Goal: Information Seeking & Learning: Learn about a topic

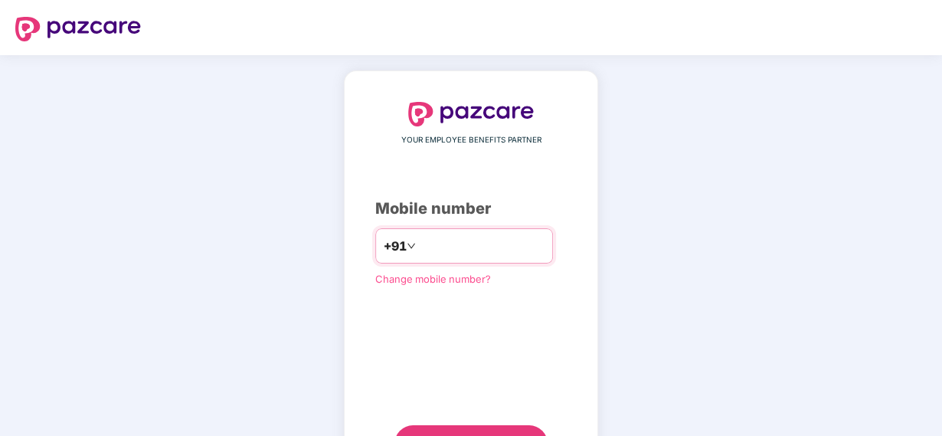
click at [463, 254] on input "number" at bounding box center [482, 246] width 126 height 25
type input "**********"
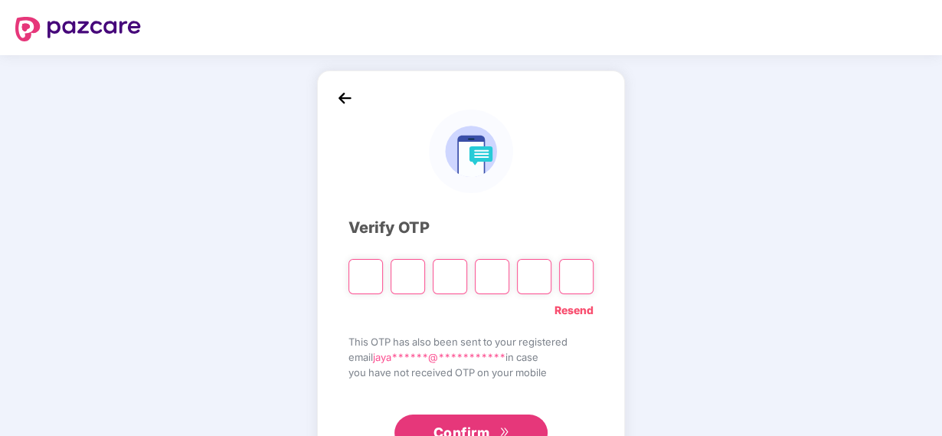
type input "*"
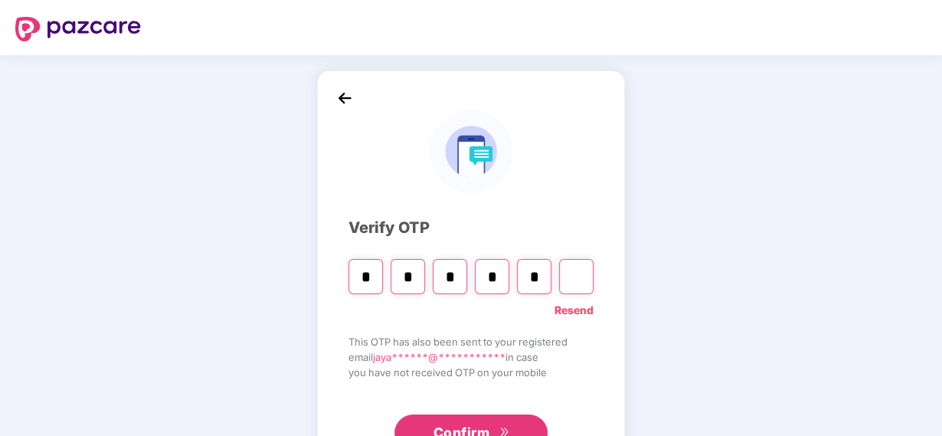
type input "*"
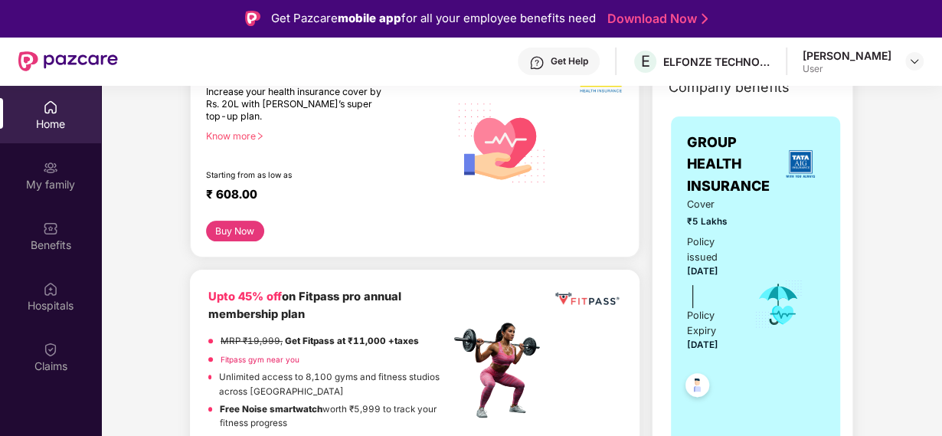
scroll to position [460, 0]
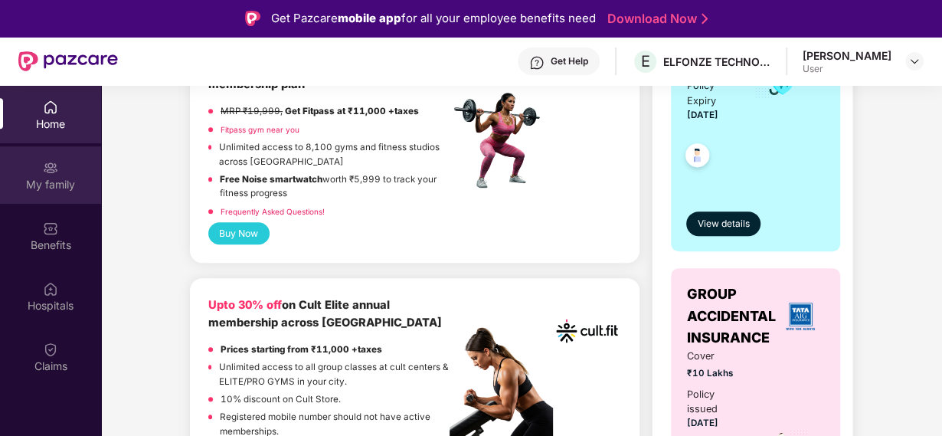
click at [44, 184] on div "My family" at bounding box center [50, 184] width 101 height 15
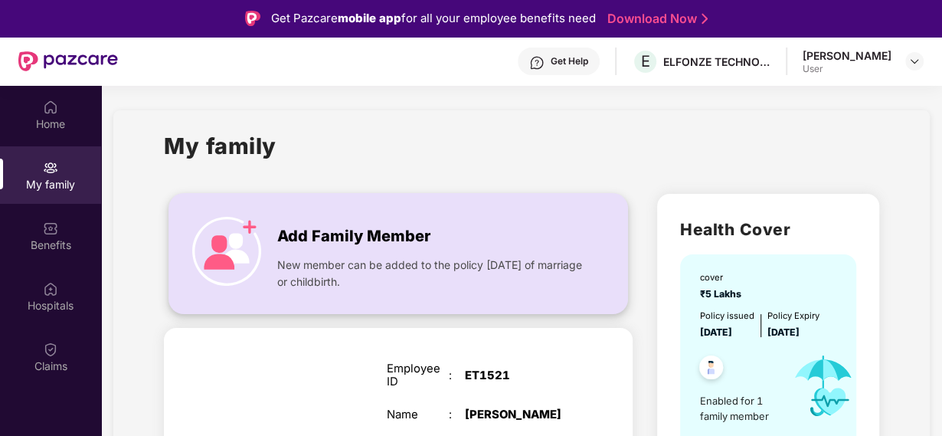
scroll to position [460, 0]
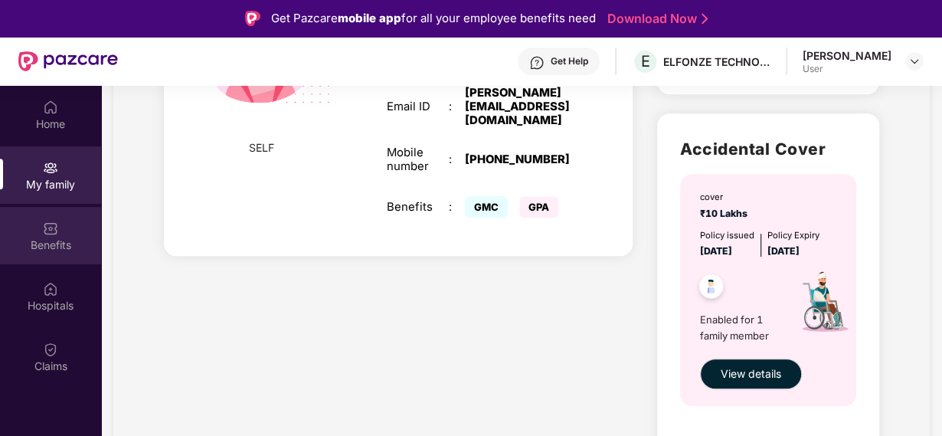
click at [28, 235] on div "Benefits" at bounding box center [50, 235] width 101 height 57
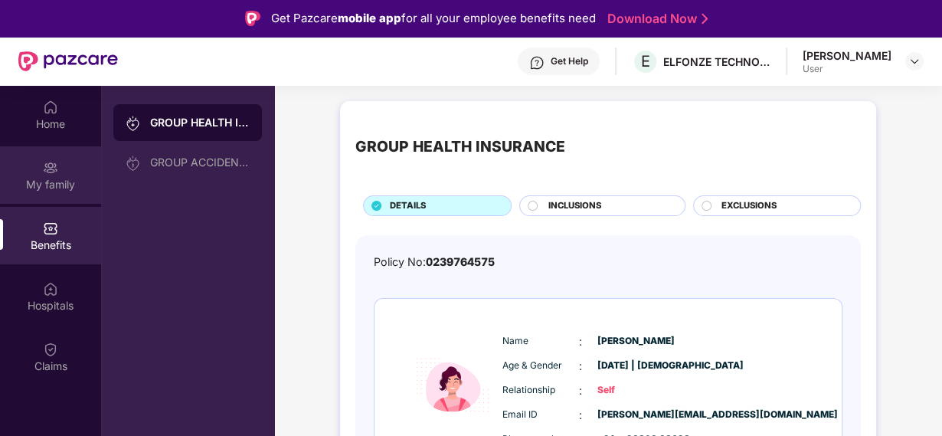
click at [44, 174] on img at bounding box center [50, 167] width 15 height 15
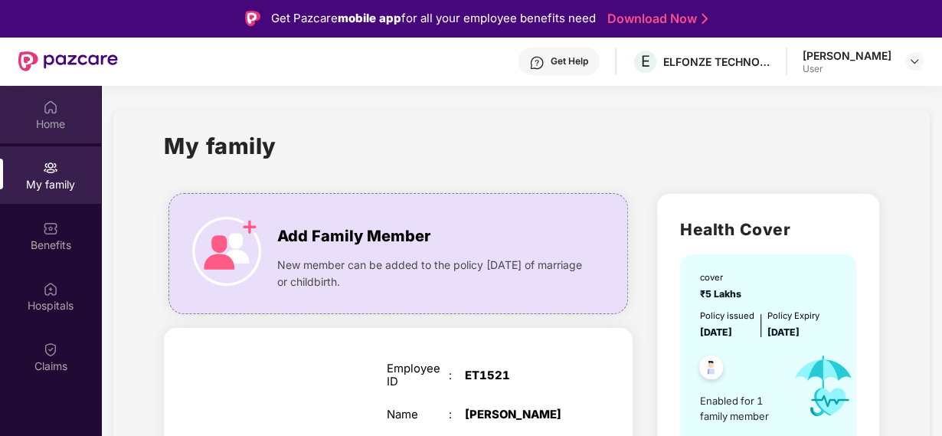
click at [84, 128] on div "Home" at bounding box center [50, 123] width 101 height 15
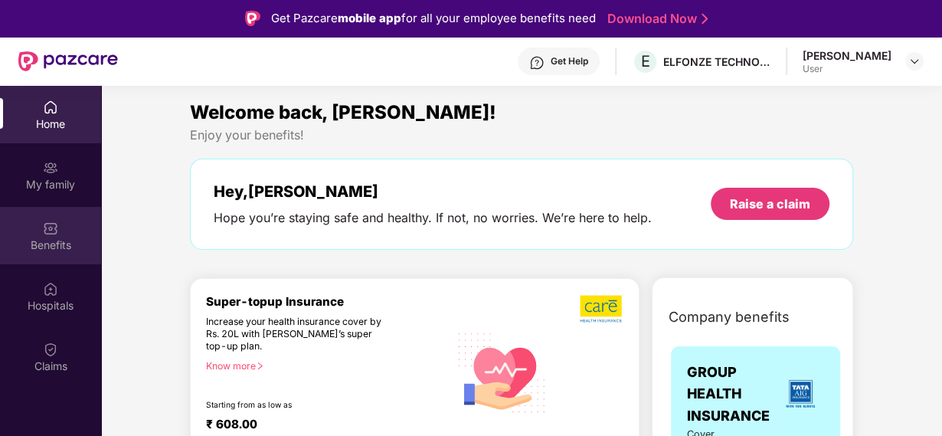
click at [27, 242] on div "Benefits" at bounding box center [50, 244] width 101 height 15
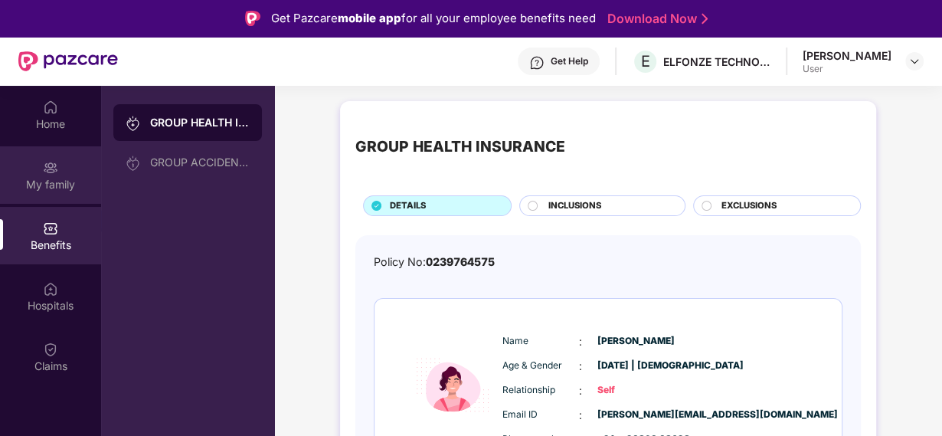
click at [33, 192] on div "My family" at bounding box center [50, 174] width 101 height 57
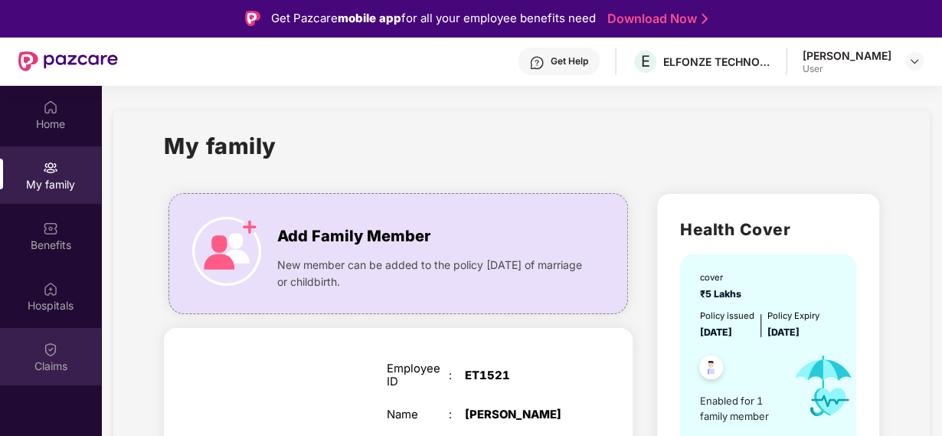
click at [60, 359] on div "Claims" at bounding box center [50, 366] width 101 height 15
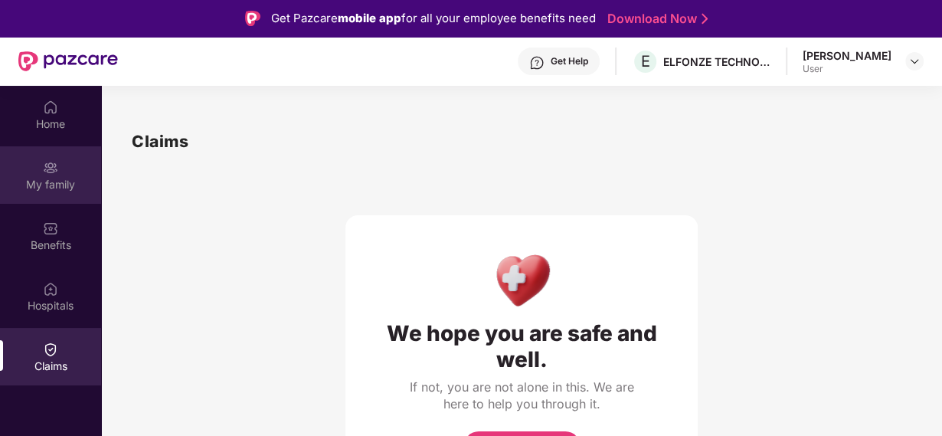
click at [60, 167] on div "My family" at bounding box center [50, 174] width 101 height 57
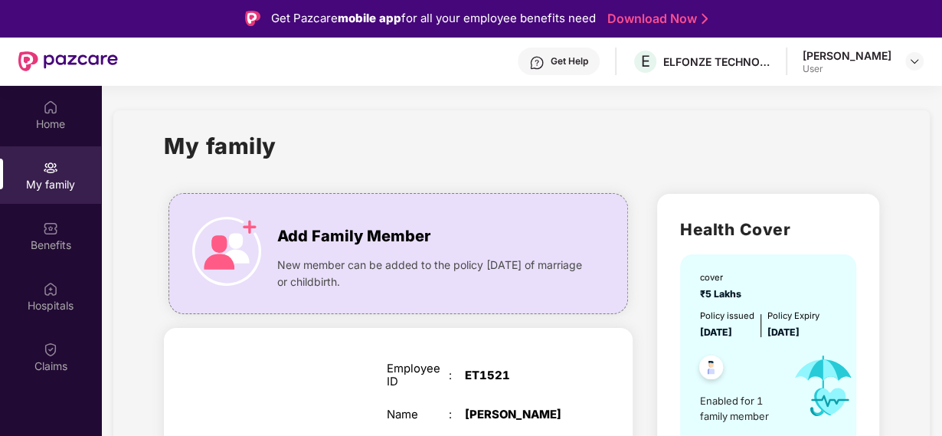
scroll to position [230, 0]
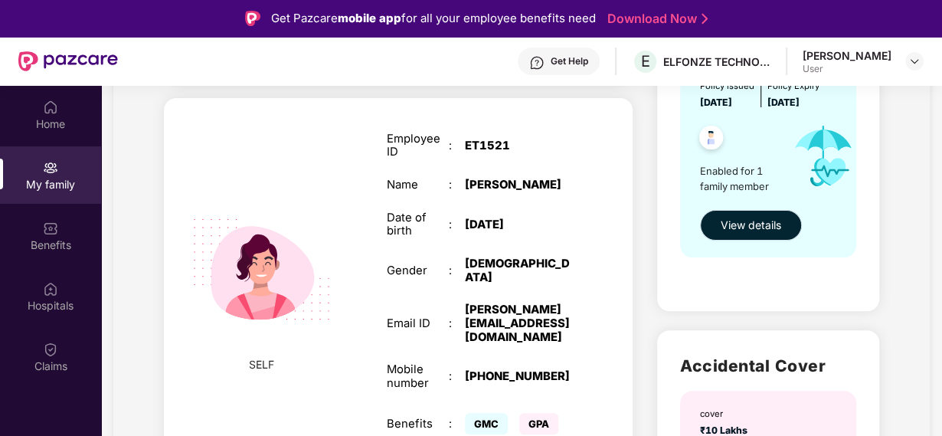
click at [752, 234] on span "View details" at bounding box center [751, 225] width 61 height 17
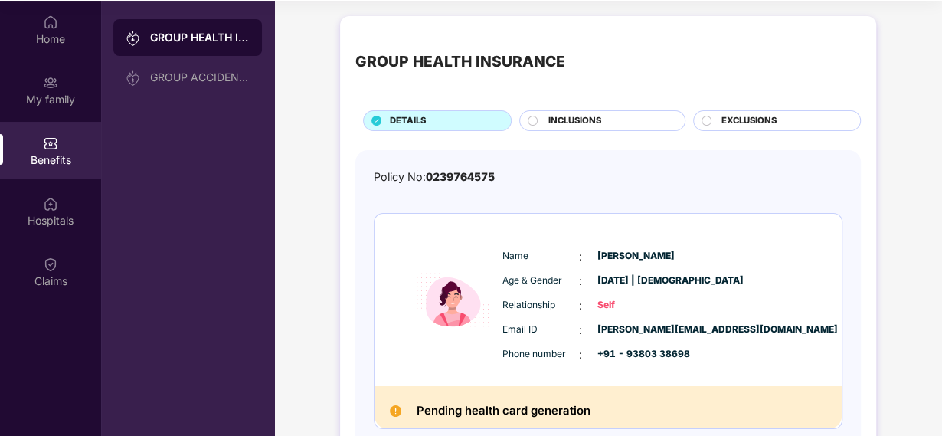
scroll to position [86, 0]
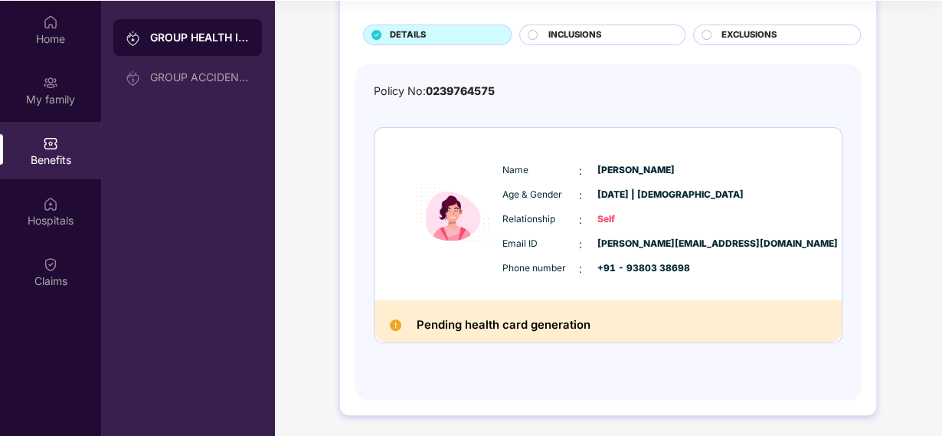
click at [582, 44] on div "INCLUSIONS" at bounding box center [601, 35] width 165 height 21
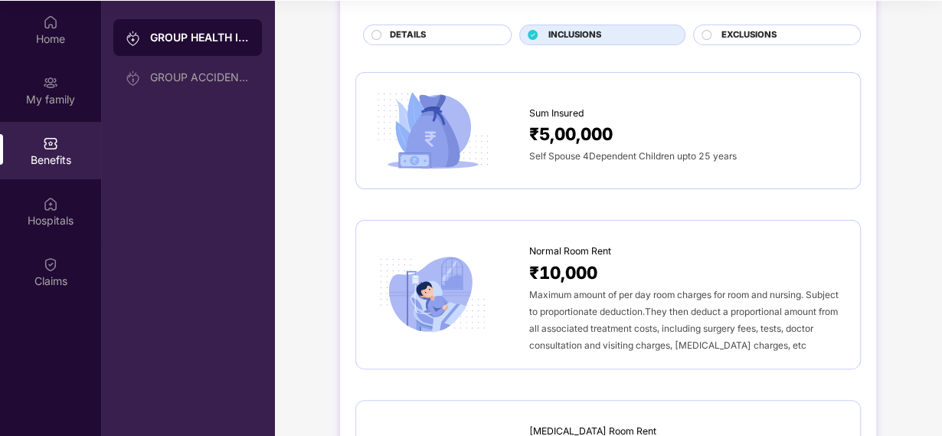
click at [427, 38] on div "DETAILS" at bounding box center [442, 36] width 121 height 16
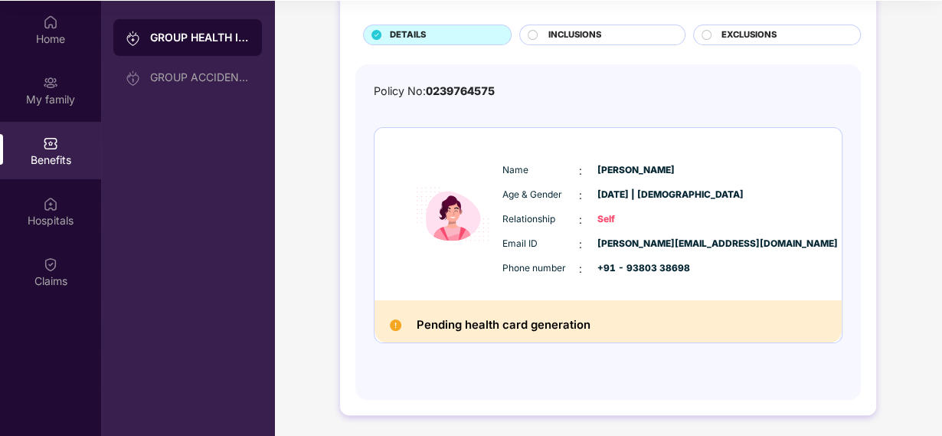
click at [529, 309] on div "Pending health card generation" at bounding box center [608, 321] width 467 height 42
